Goal: Information Seeking & Learning: Learn about a topic

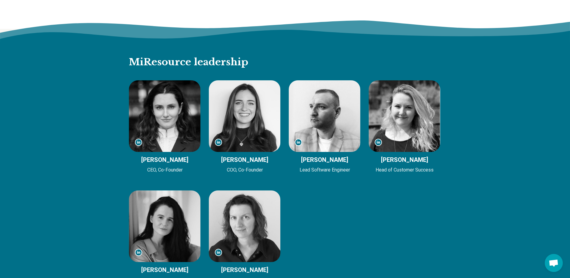
scroll to position [631, 0]
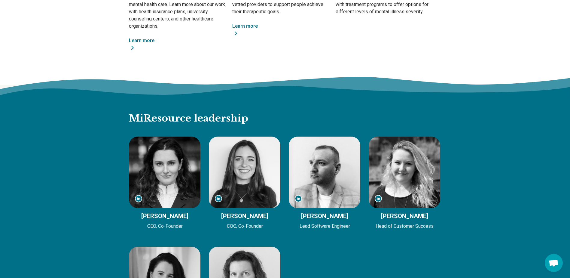
scroll to position [601, 0]
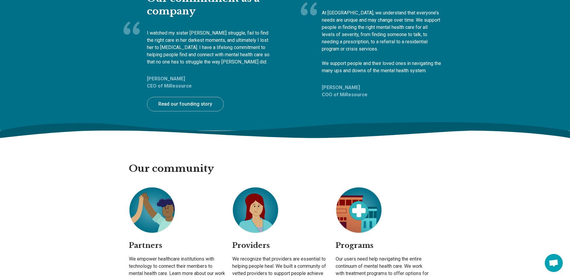
scroll to position [300, 0]
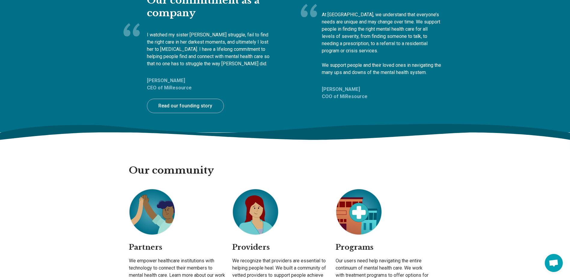
click at [193, 105] on link "Read our founding story" at bounding box center [185, 106] width 77 height 14
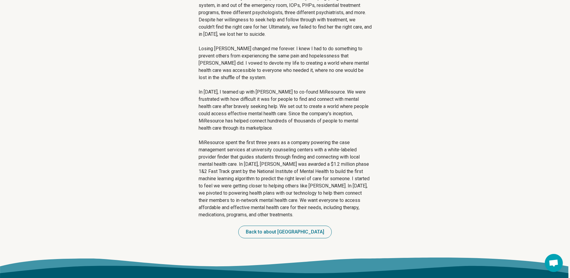
scroll to position [270, 0]
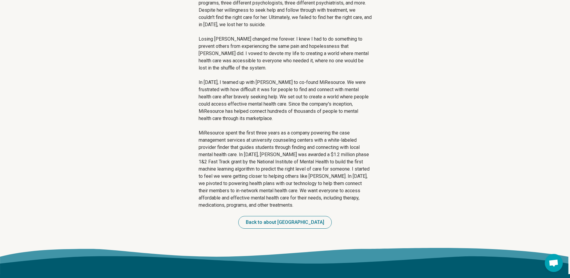
click at [238, 131] on p "MiResource spent the first three years as a company powering the case managemen…" at bounding box center [285, 168] width 173 height 79
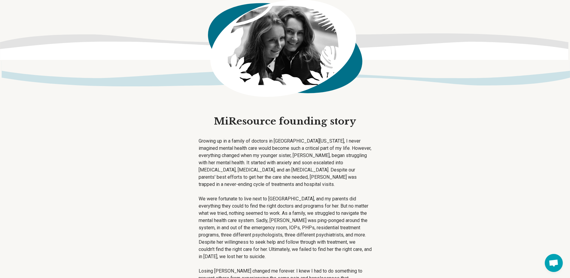
scroll to position [0, 0]
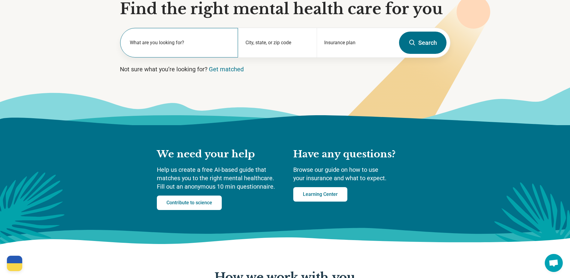
scroll to position [90, 0]
